Goal: Task Accomplishment & Management: Complete application form

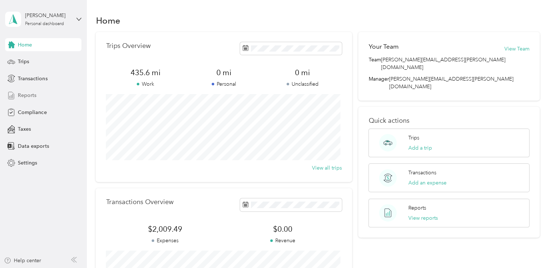
click at [41, 96] on div "Reports" at bounding box center [43, 95] width 76 height 13
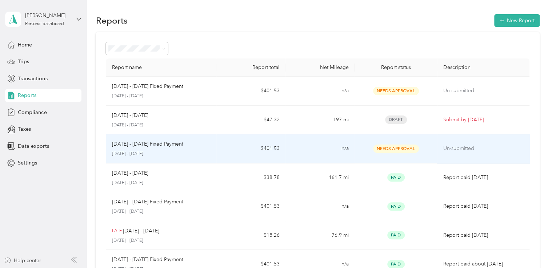
click at [327, 152] on td "n/a" at bounding box center [319, 148] width 69 height 29
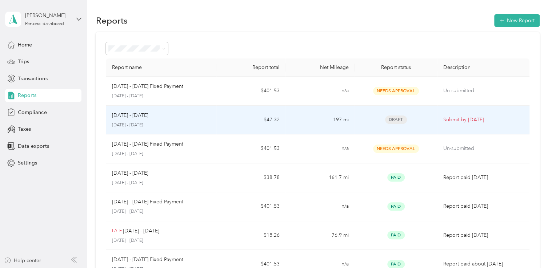
scroll to position [36, 0]
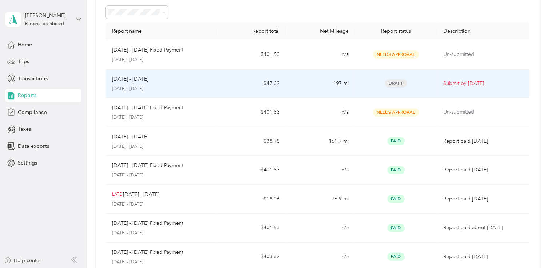
click at [434, 84] on td "Draft" at bounding box center [395, 83] width 83 height 29
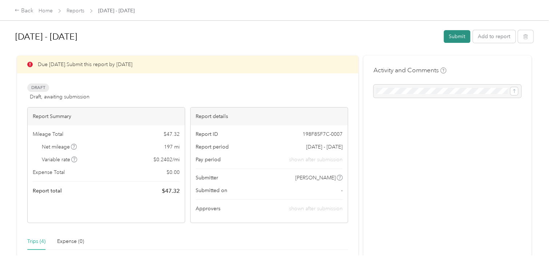
click at [454, 35] on button "Submit" at bounding box center [456, 36] width 27 height 13
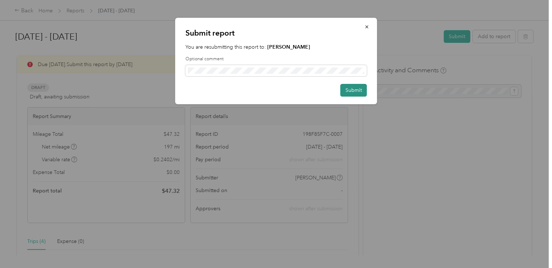
click at [356, 92] on button "Submit" at bounding box center [353, 90] width 27 height 13
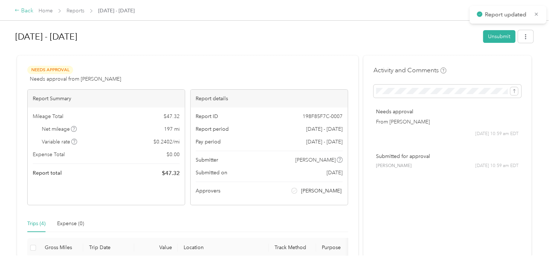
click at [15, 9] on icon at bounding box center [17, 10] width 5 height 5
